Goal: Go to known website: Access a specific website the user already knows

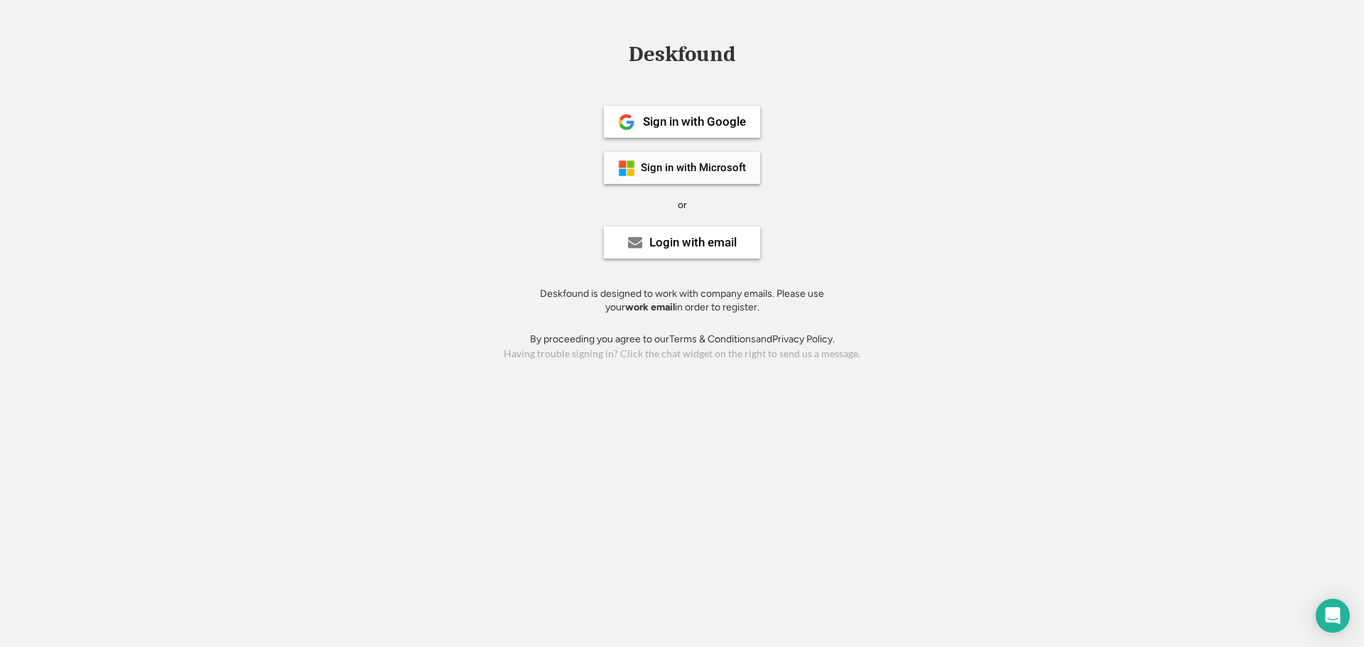
click at [660, 173] on div "Sign in with Microsoft" at bounding box center [693, 168] width 105 height 11
click at [706, 171] on div "Sign in with Microsoft" at bounding box center [693, 168] width 105 height 11
